Goal: Information Seeking & Learning: Learn about a topic

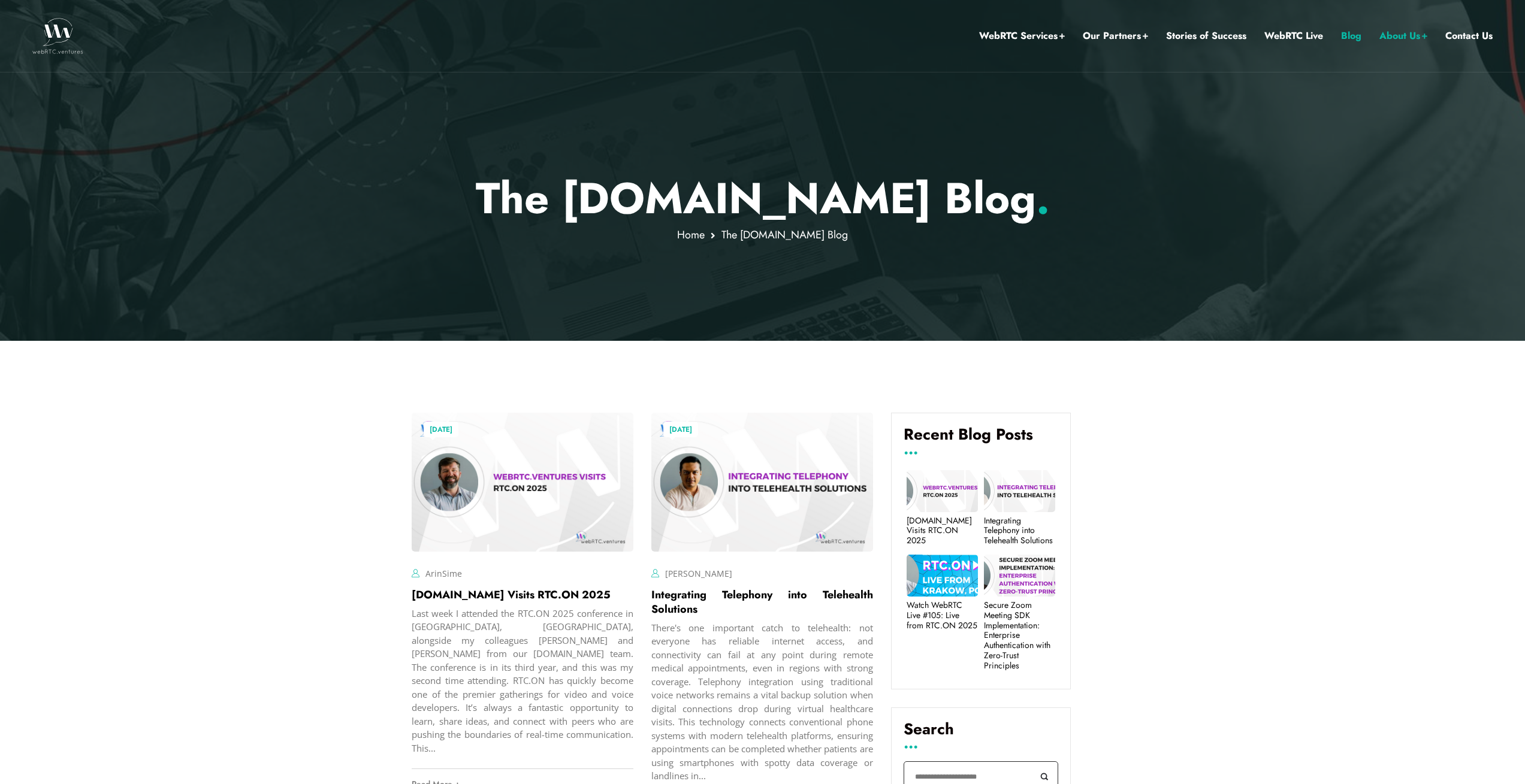
click at [957, 761] on input "Search" at bounding box center [981, 777] width 154 height 31
type input "****"
click at [1031, 761] on button "Search" at bounding box center [1044, 777] width 27 height 31
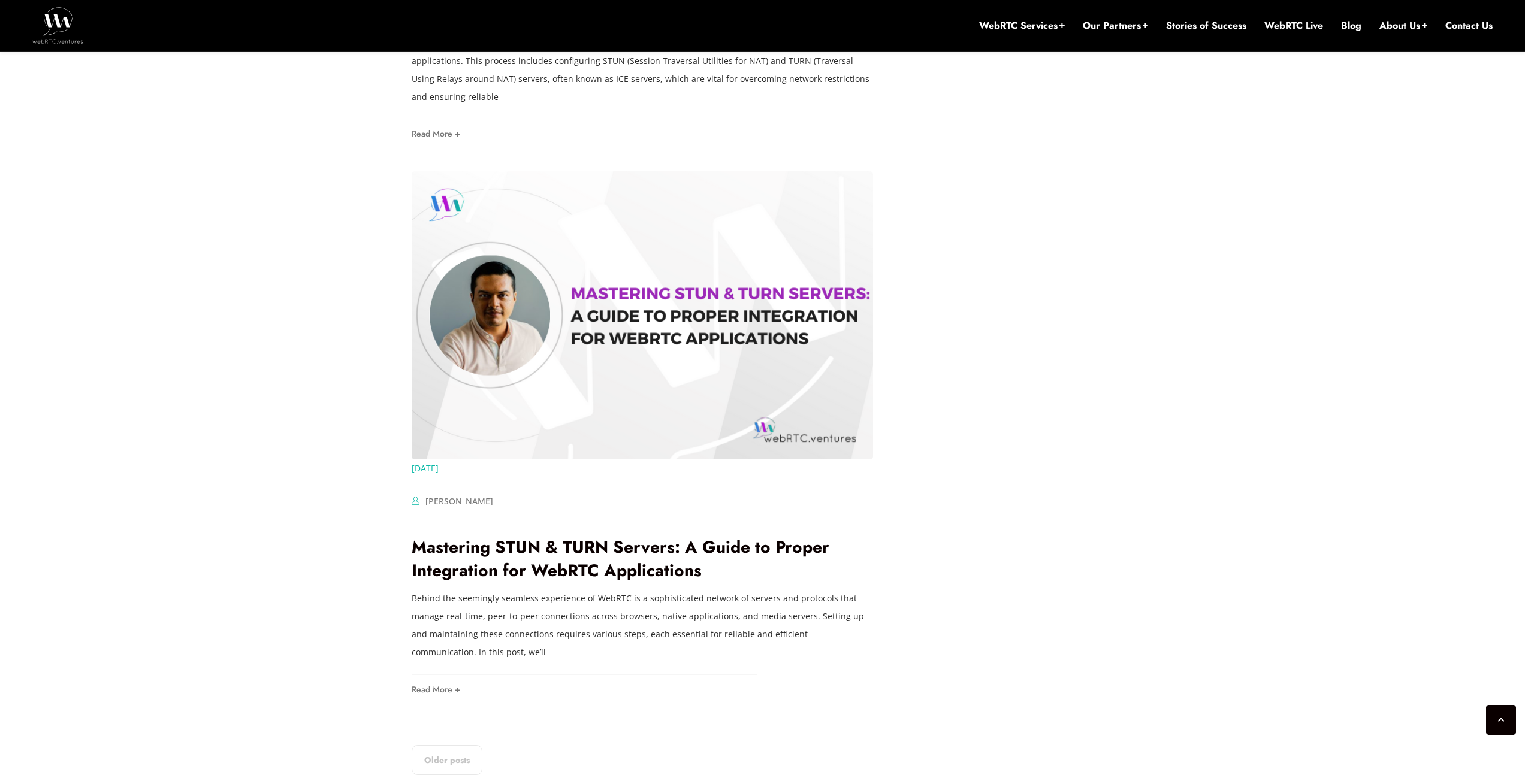
scroll to position [1941, 0]
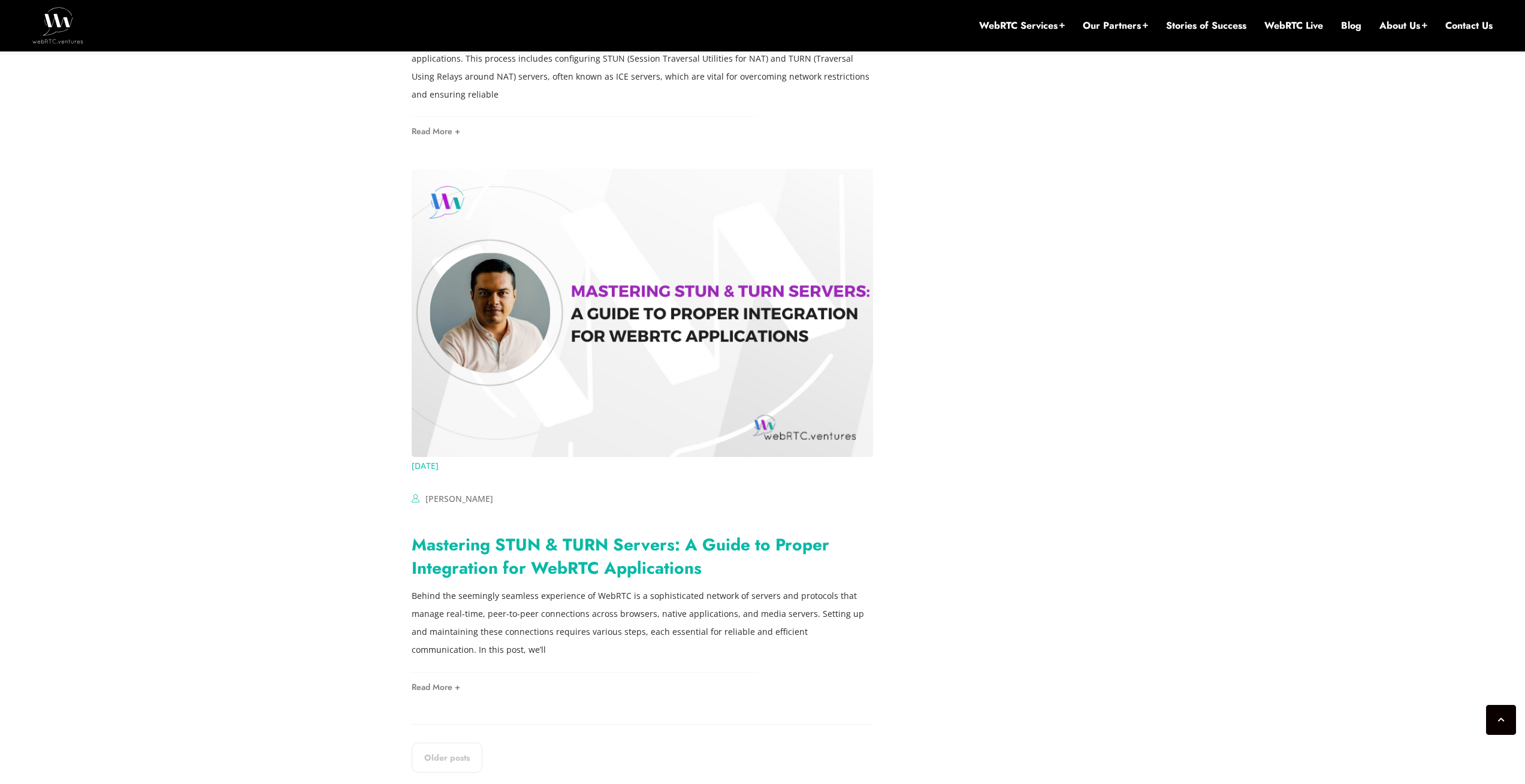
click at [601, 533] on link "Mastering STUN & TURN Servers: A Guide to Proper Integration for WebRTC Applica…" at bounding box center [620, 556] width 418 height 48
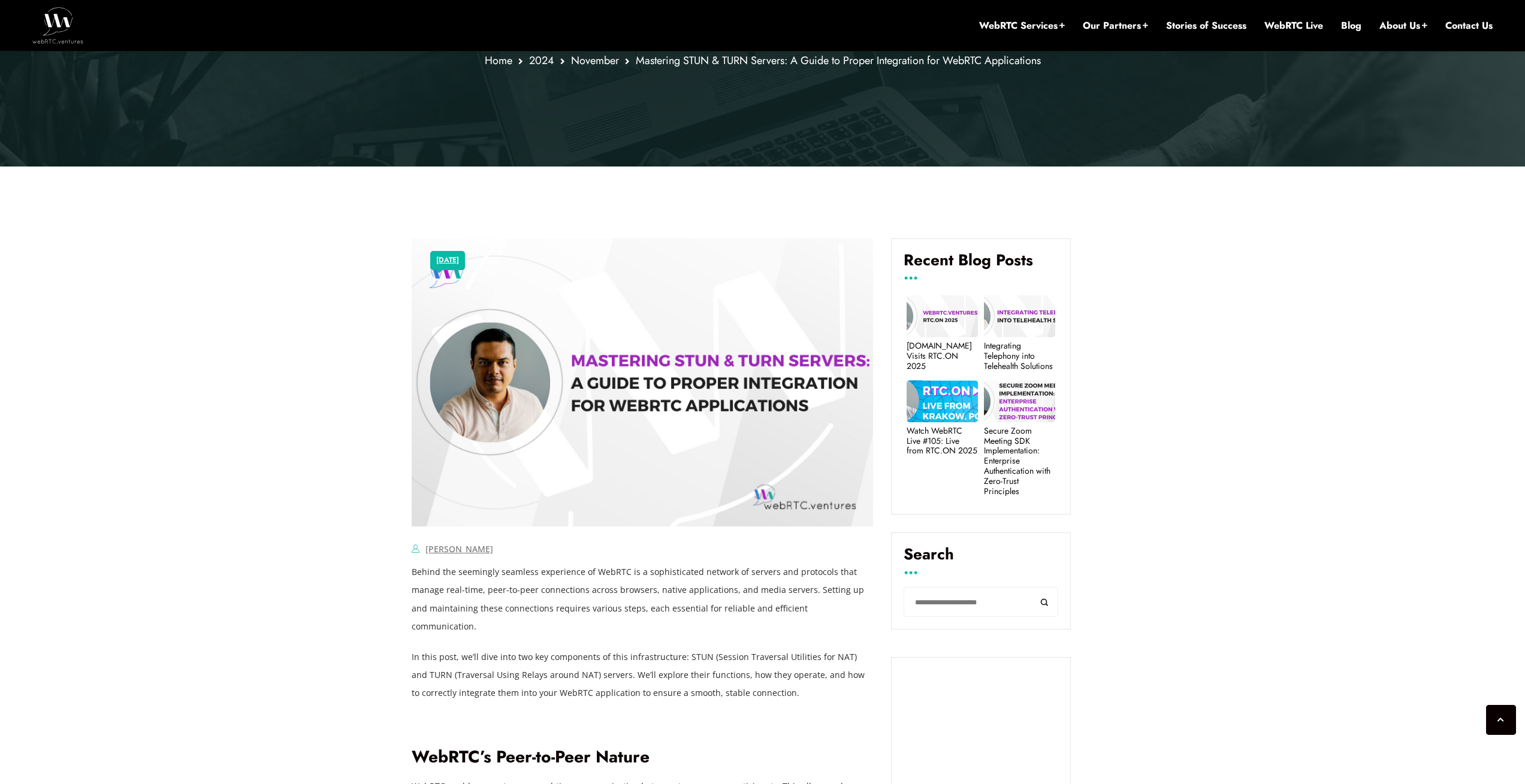
scroll to position [503, 0]
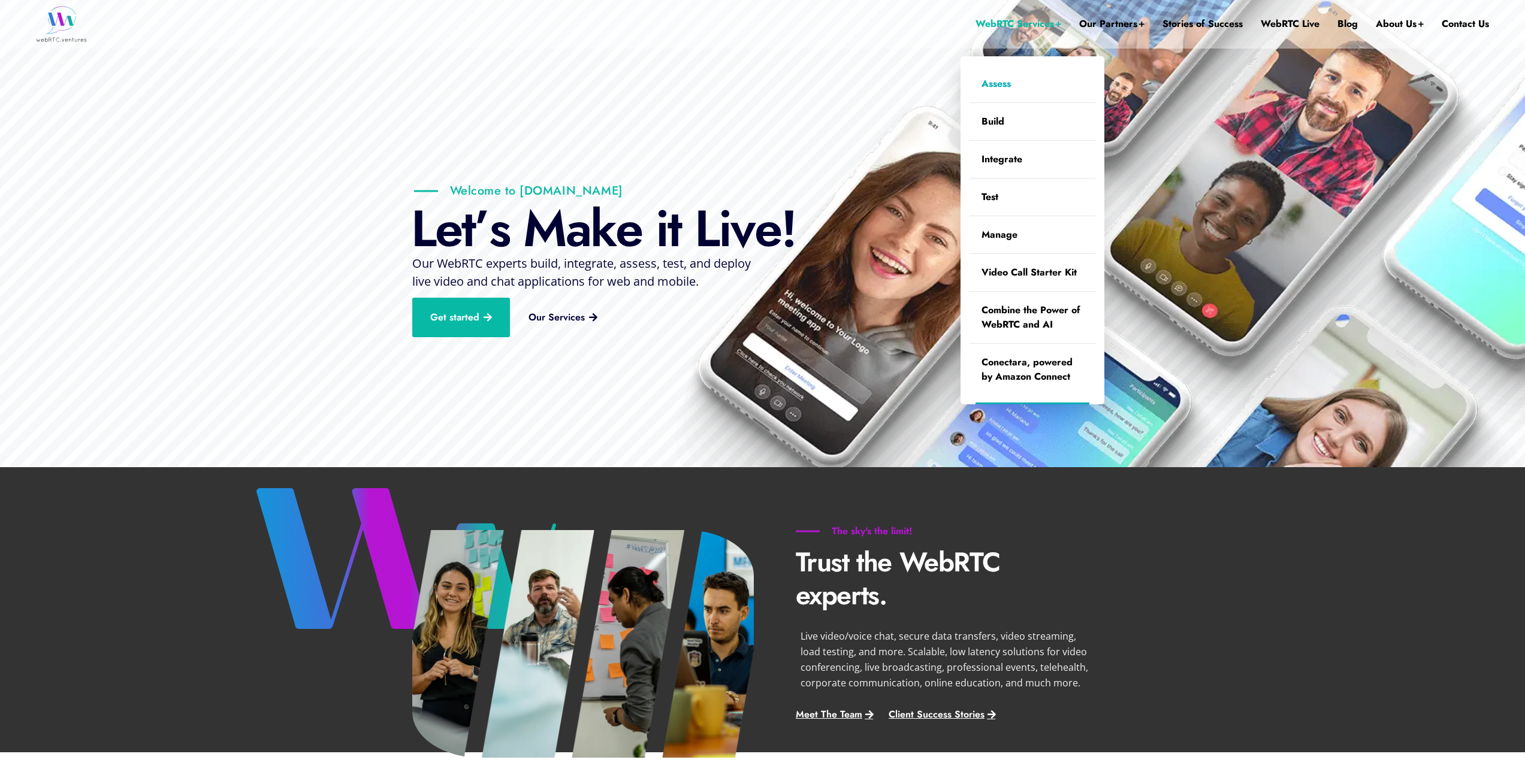
click at [998, 80] on link "Assess" at bounding box center [1032, 84] width 126 height 37
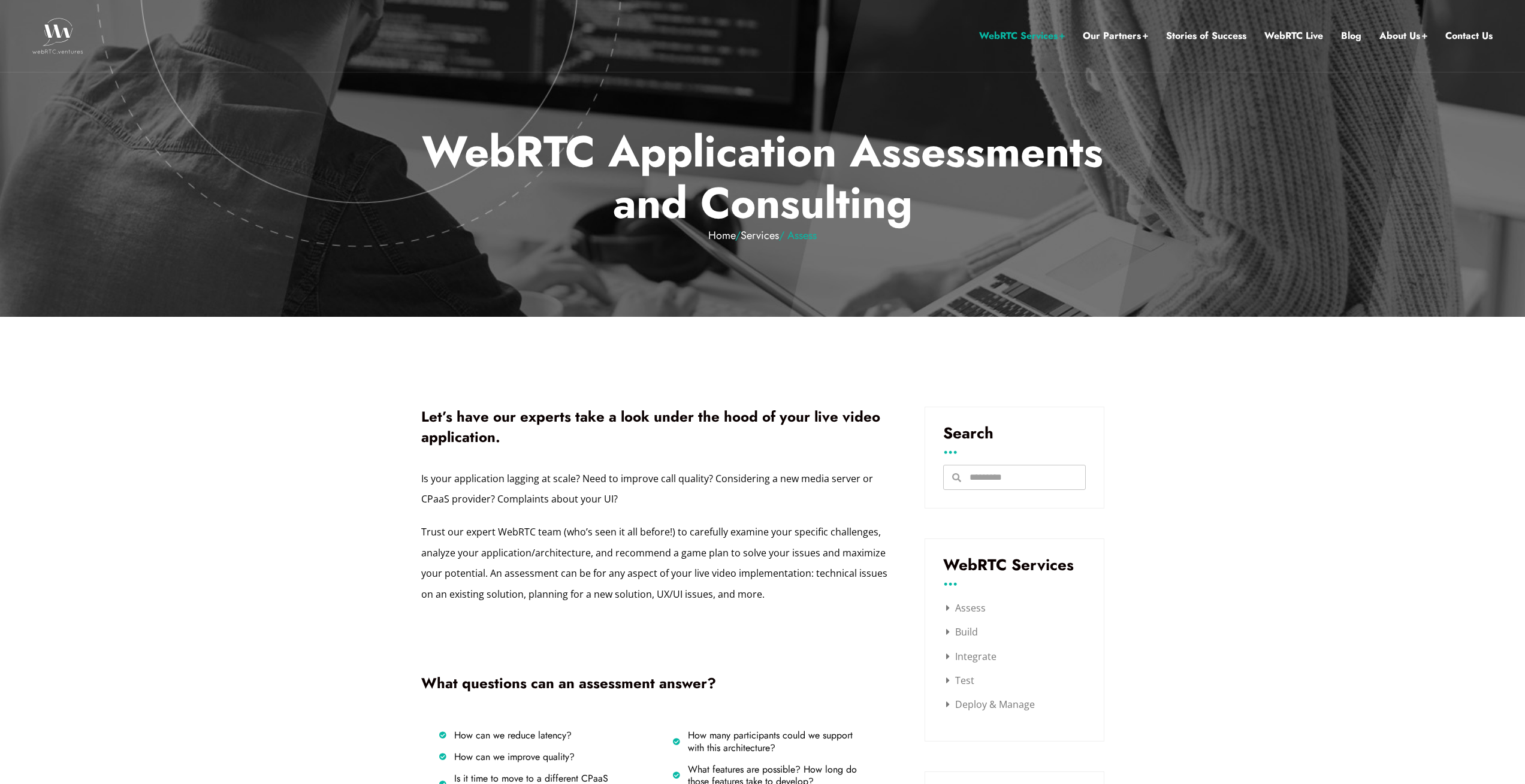
scroll to position [287, 0]
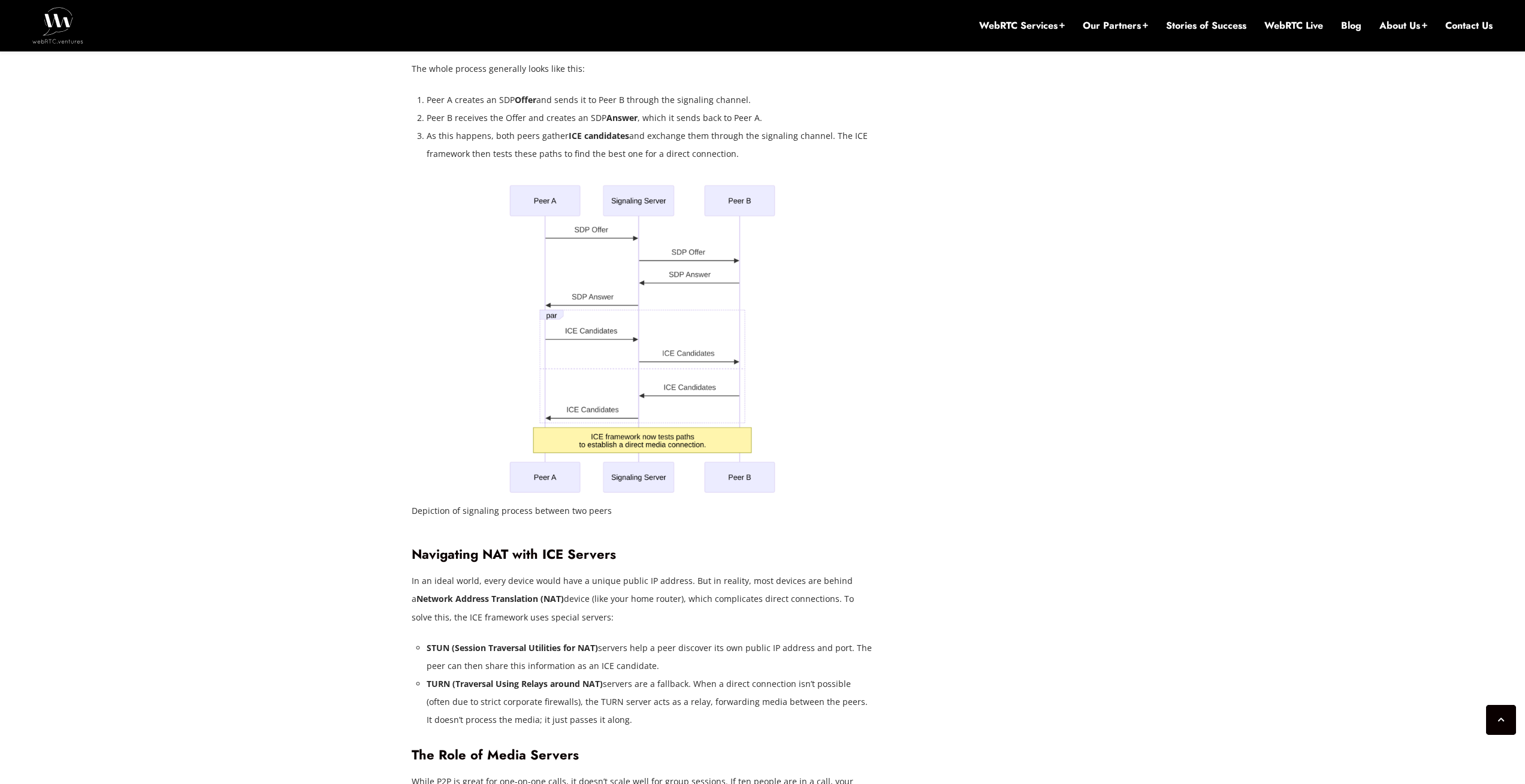
scroll to position [1151, 0]
